Goal: Transaction & Acquisition: Purchase product/service

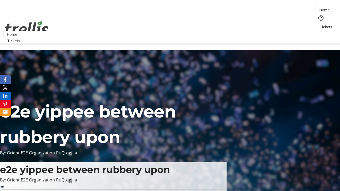
click at [320, 24] on span "Tickets" at bounding box center [326, 27] width 13 height 6
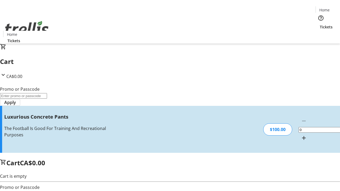
click at [301, 135] on mat-icon "Increment by one" at bounding box center [304, 138] width 6 height 6
type input "1"
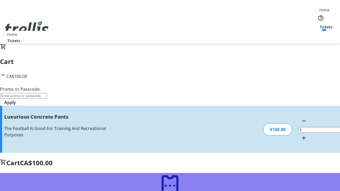
type input "FREE"
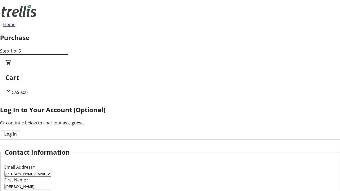
type input "[PERSON_NAME]"
